Goal: Task Accomplishment & Management: Use online tool/utility

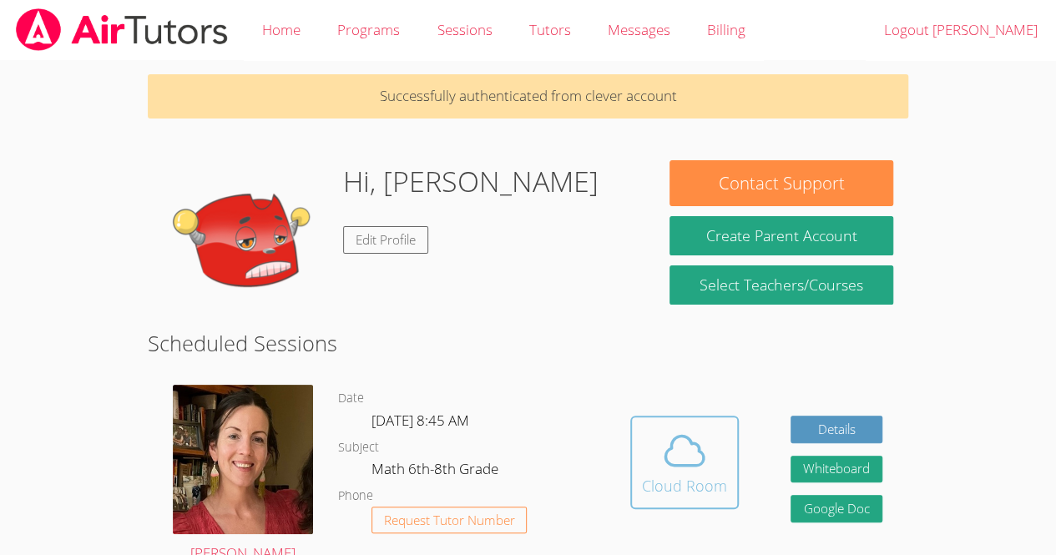
click at [713, 490] on div "Cloud Room" at bounding box center [684, 485] width 85 height 23
click at [704, 447] on icon at bounding box center [684, 450] width 47 height 47
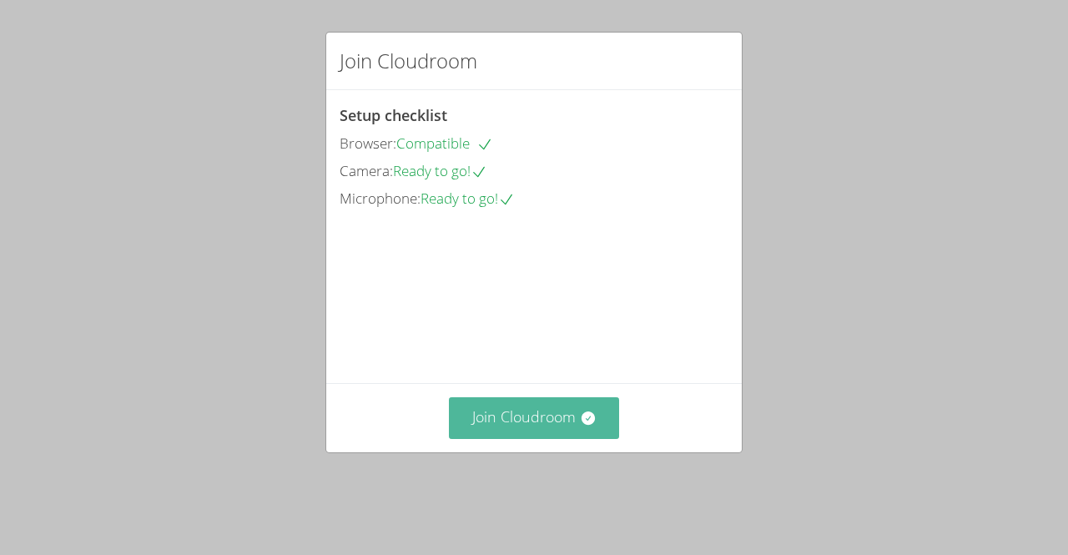
click at [543, 438] on button "Join Cloudroom" at bounding box center [534, 417] width 171 height 41
click at [565, 437] on button "Join Cloudroom" at bounding box center [534, 417] width 171 height 41
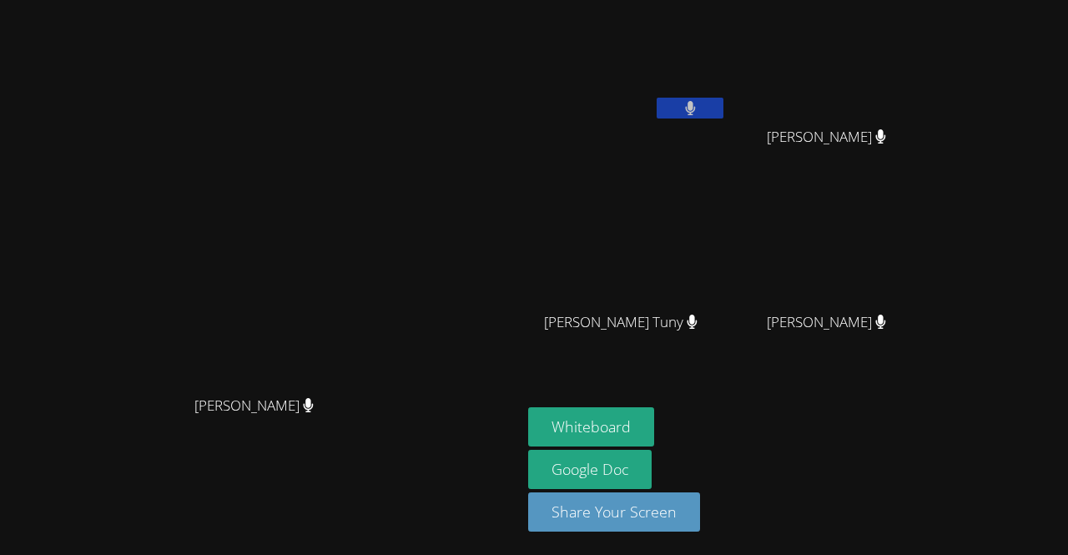
click at [136, 373] on video at bounding box center [261, 244] width 250 height 286
click at [654, 415] on button "Whiteboard" at bounding box center [591, 426] width 126 height 39
